Goal: Task Accomplishment & Management: Use online tool/utility

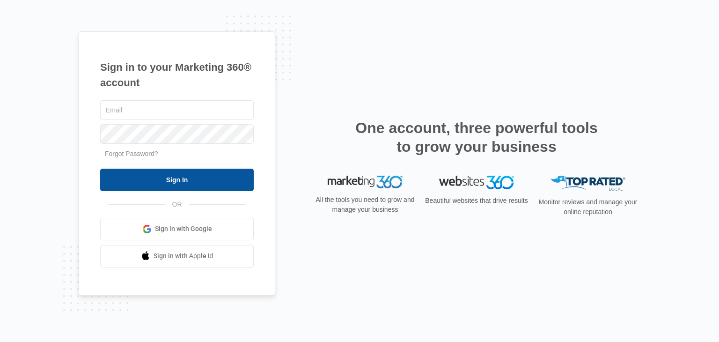
type input "[PERSON_NAME][EMAIL_ADDRESS][DOMAIN_NAME]"
click at [163, 185] on input "Sign In" at bounding box center [177, 179] width 154 height 22
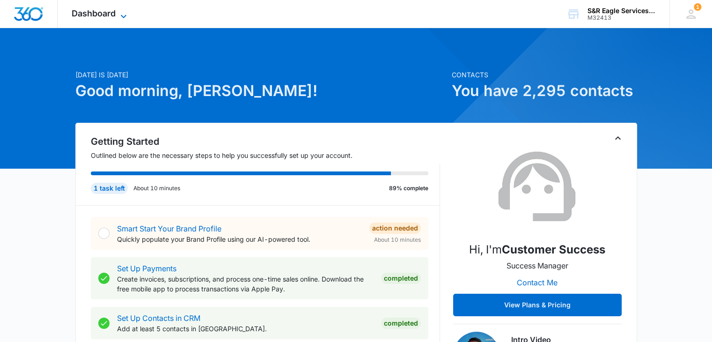
click at [87, 12] on span "Dashboard" at bounding box center [94, 13] width 44 height 10
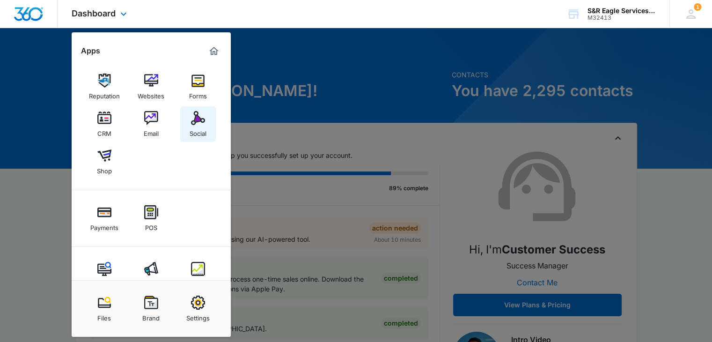
click at [205, 124] on link "Social" at bounding box center [198, 124] width 36 height 36
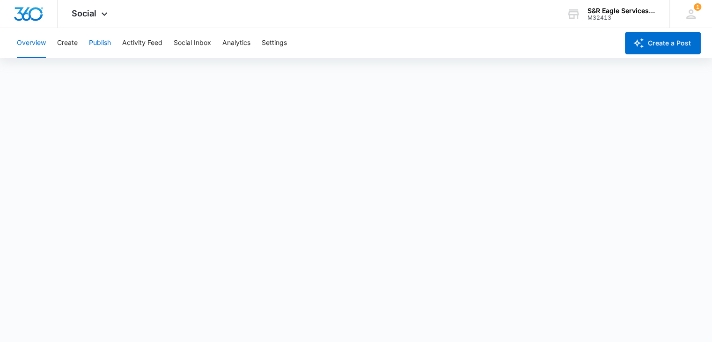
click at [97, 38] on button "Publish" at bounding box center [100, 43] width 22 height 30
